Goal: Transaction & Acquisition: Purchase product/service

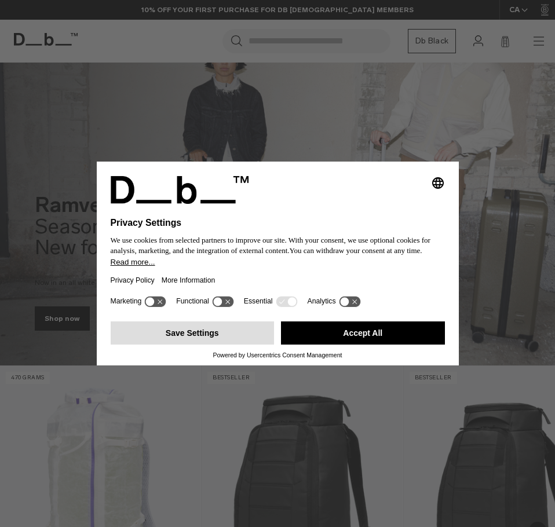
click at [189, 335] on button "Save Settings" at bounding box center [193, 333] width 164 height 23
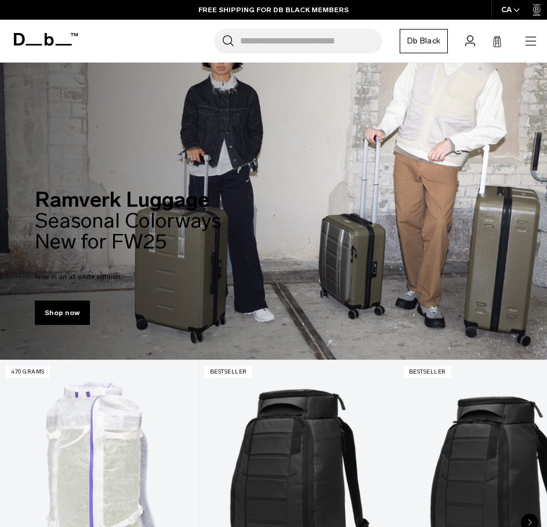
click at [529, 40] on icon "button" at bounding box center [530, 41] width 14 height 14
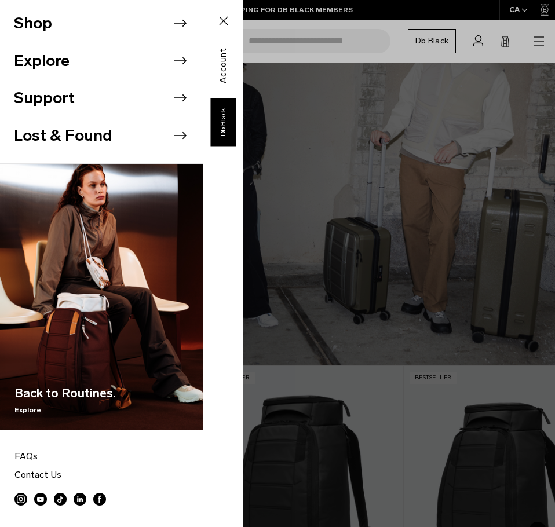
click at [41, 29] on button "Shop" at bounding box center [33, 24] width 38 height 24
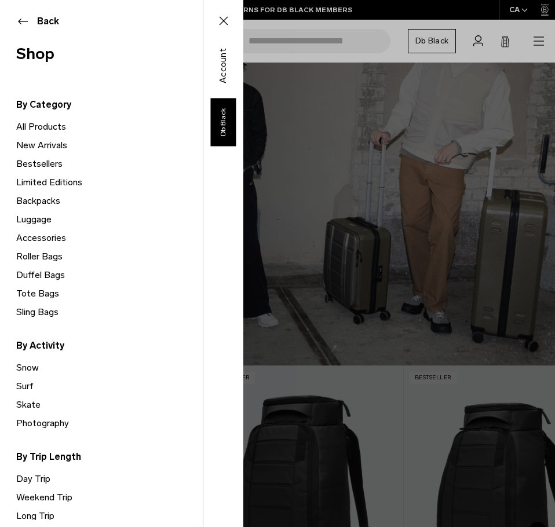
click at [37, 275] on link "Duffel Bags" at bounding box center [109, 275] width 187 height 19
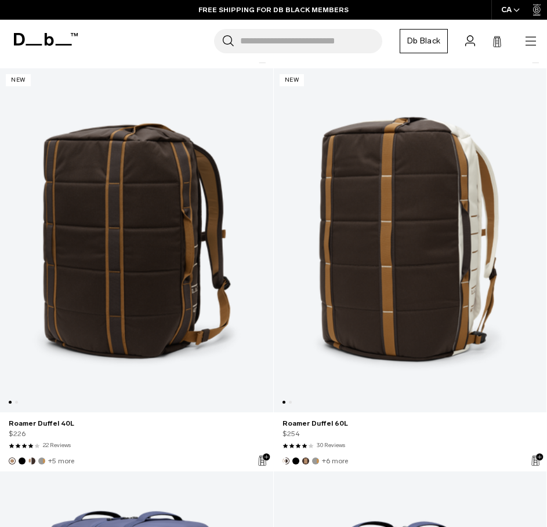
scroll to position [1507, 0]
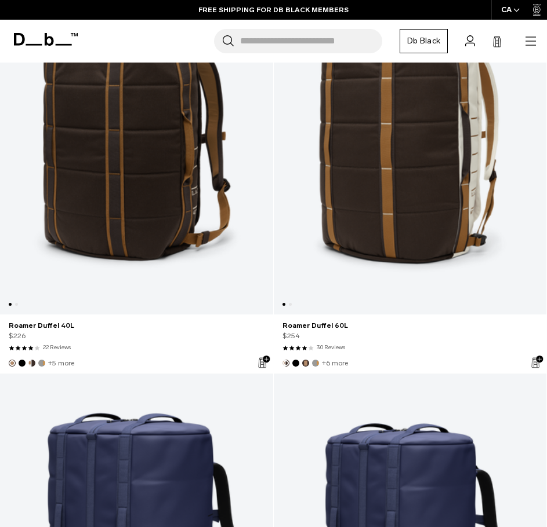
click at [151, 148] on link "Roamer Duffel 40L" at bounding box center [136, 142] width 273 height 344
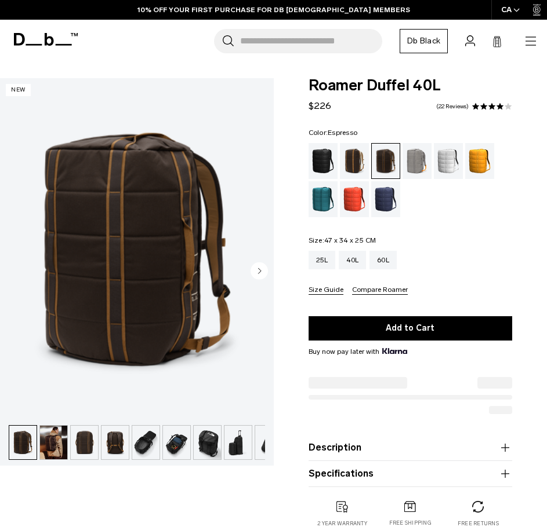
click at [169, 245] on img "1 / 10" at bounding box center [137, 248] width 274 height 341
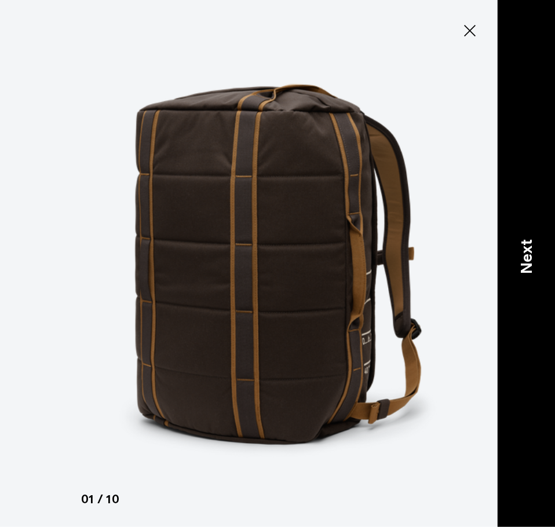
click at [534, 261] on p "Next" at bounding box center [527, 256] width 24 height 35
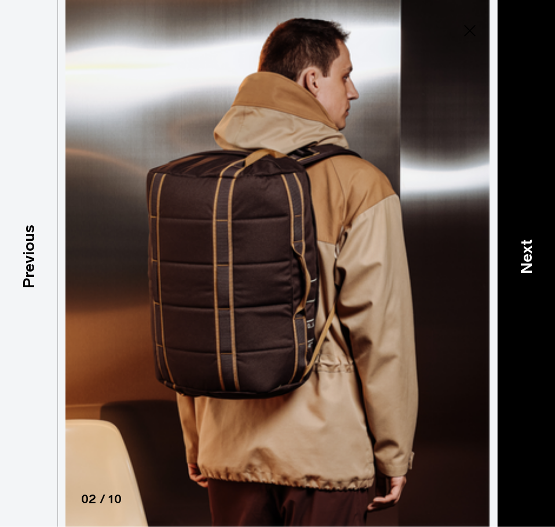
click at [534, 261] on p "Next" at bounding box center [527, 256] width 24 height 35
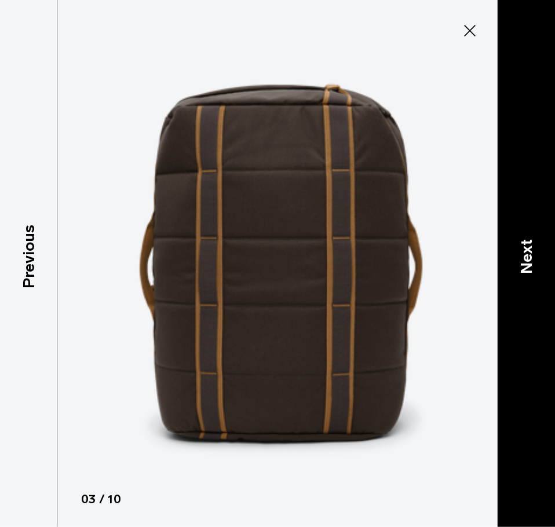
click at [534, 261] on p "Next" at bounding box center [527, 256] width 24 height 35
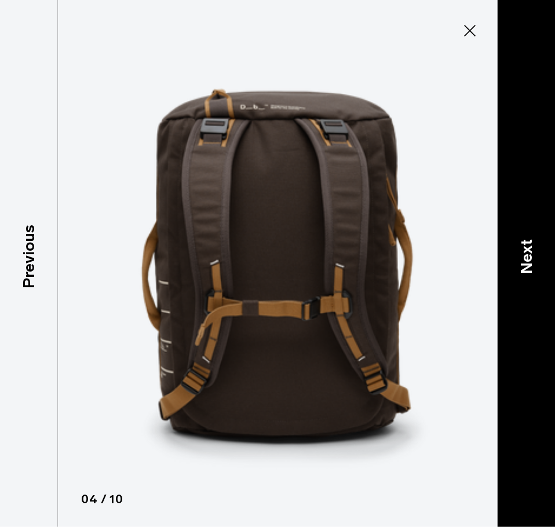
click at [534, 261] on p "Next" at bounding box center [527, 256] width 24 height 35
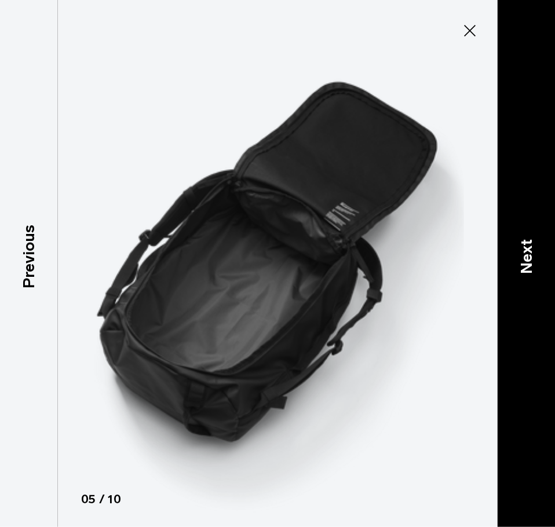
click at [529, 258] on p "Next" at bounding box center [527, 256] width 24 height 35
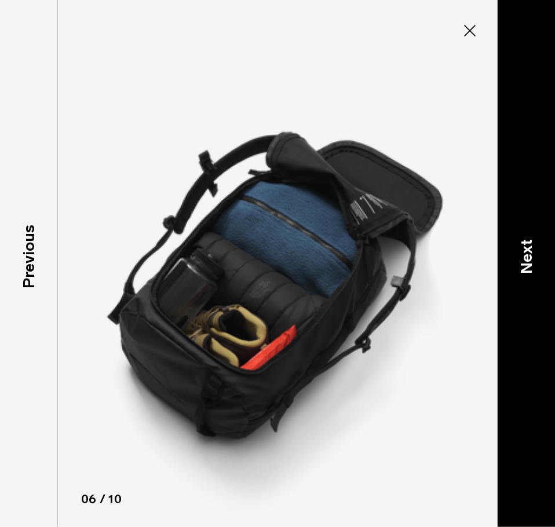
click at [529, 258] on p "Next" at bounding box center [527, 256] width 24 height 35
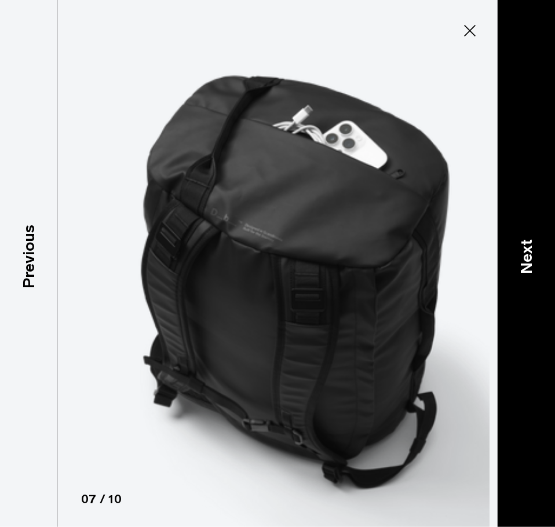
click at [529, 258] on p "Next" at bounding box center [527, 256] width 24 height 35
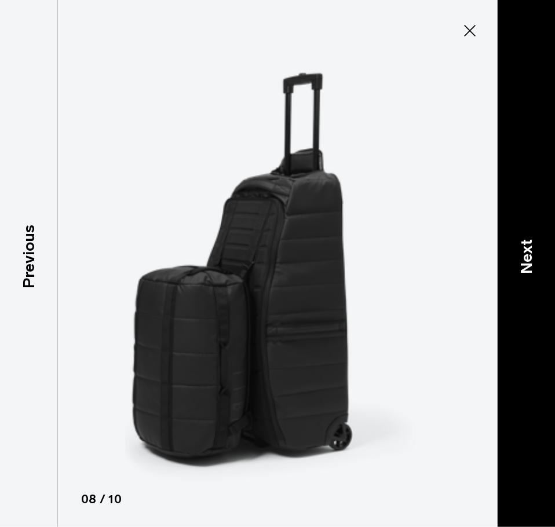
click at [529, 258] on p "Next" at bounding box center [527, 256] width 24 height 35
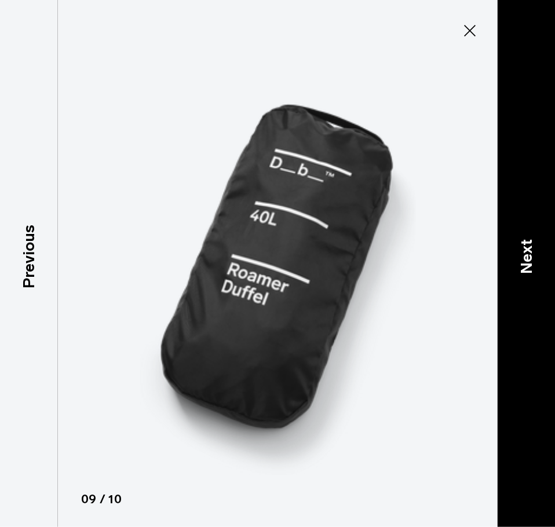
click at [529, 258] on p "Next" at bounding box center [527, 256] width 24 height 35
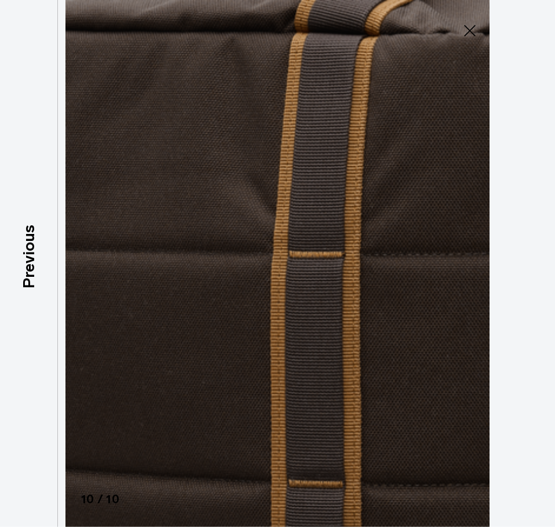
click at [529, 258] on img at bounding box center [278, 263] width 522 height 527
